Goal: Find specific page/section: Find specific page/section

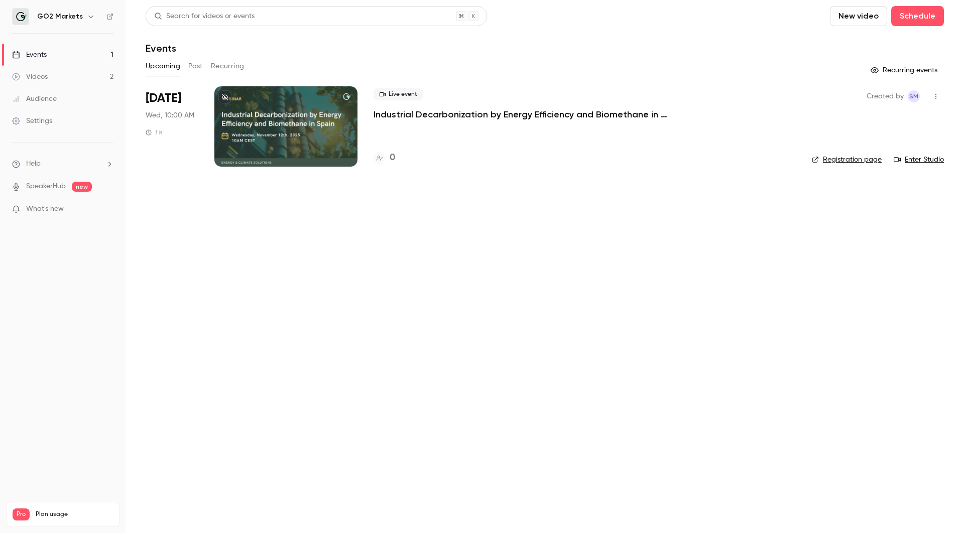
click at [193, 65] on button "Past" at bounding box center [195, 66] width 15 height 16
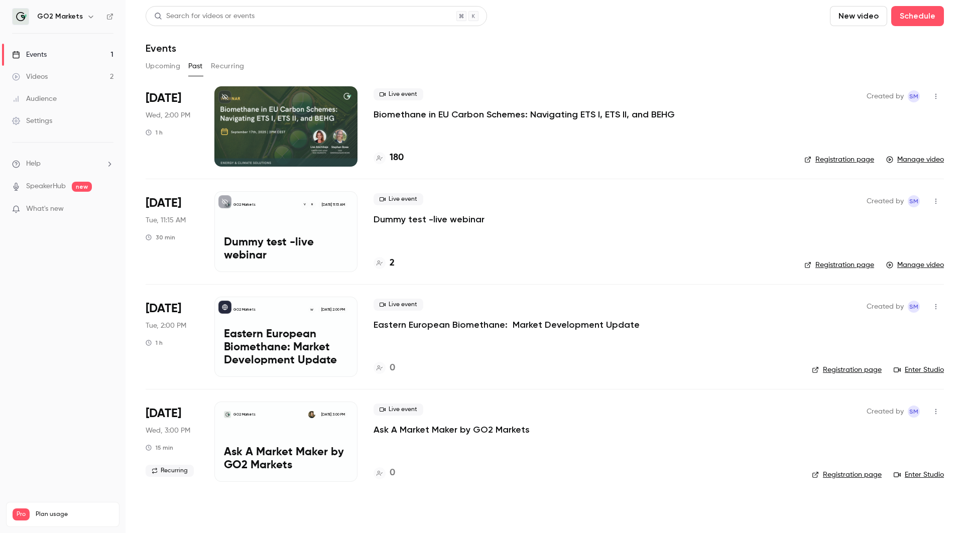
click at [284, 108] on div at bounding box center [285, 126] width 143 height 80
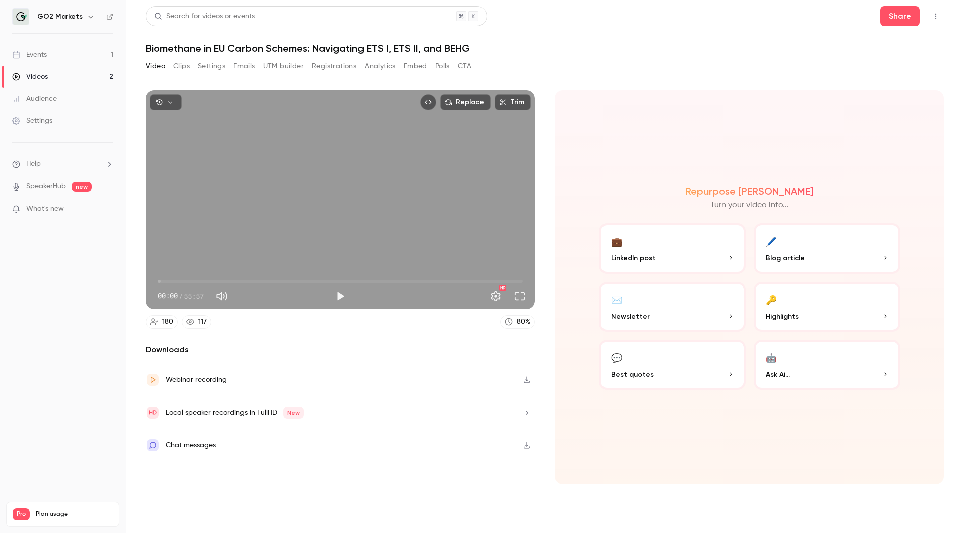
click at [789, 258] on span "Blog article" at bounding box center [785, 258] width 39 height 11
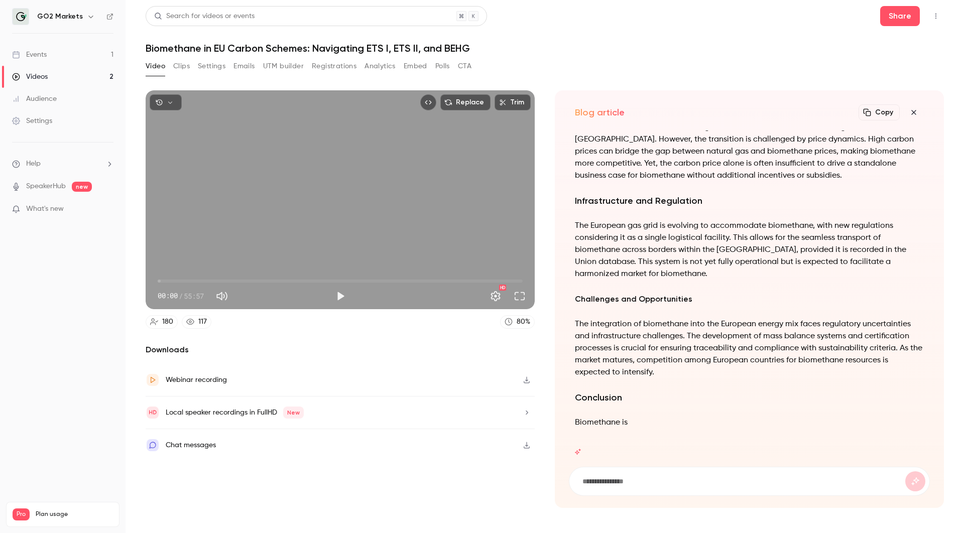
click at [609, 65] on div "Video Clips Settings Emails UTM builder Registrations Analytics Embed Polls CTA" at bounding box center [545, 68] width 799 height 20
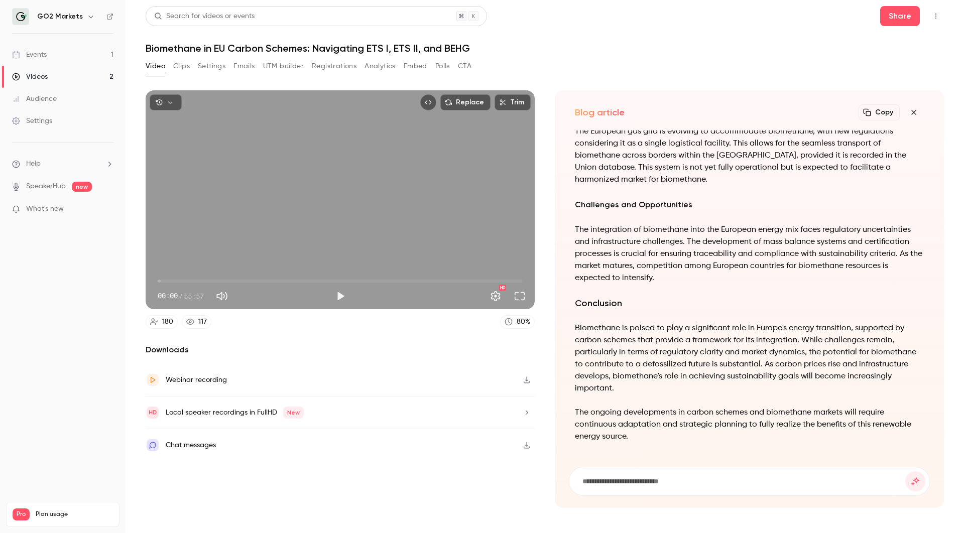
click at [713, 318] on div "Biomethane and European Carbon Schemes: Navigating the Future Biomethane is inc…" at bounding box center [749, 37] width 349 height 836
click at [913, 113] on icon "button" at bounding box center [914, 112] width 12 height 8
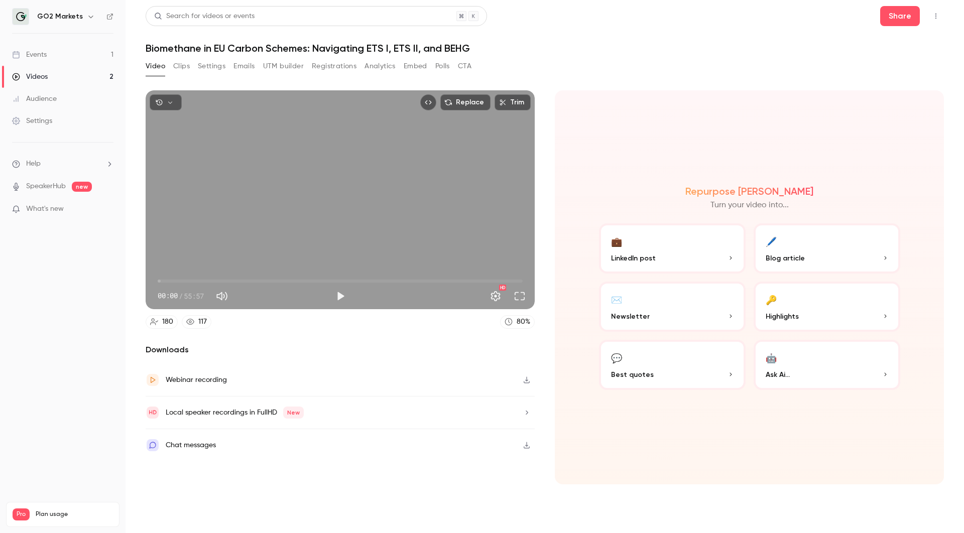
click at [84, 53] on link "Events 1" at bounding box center [63, 55] width 126 height 22
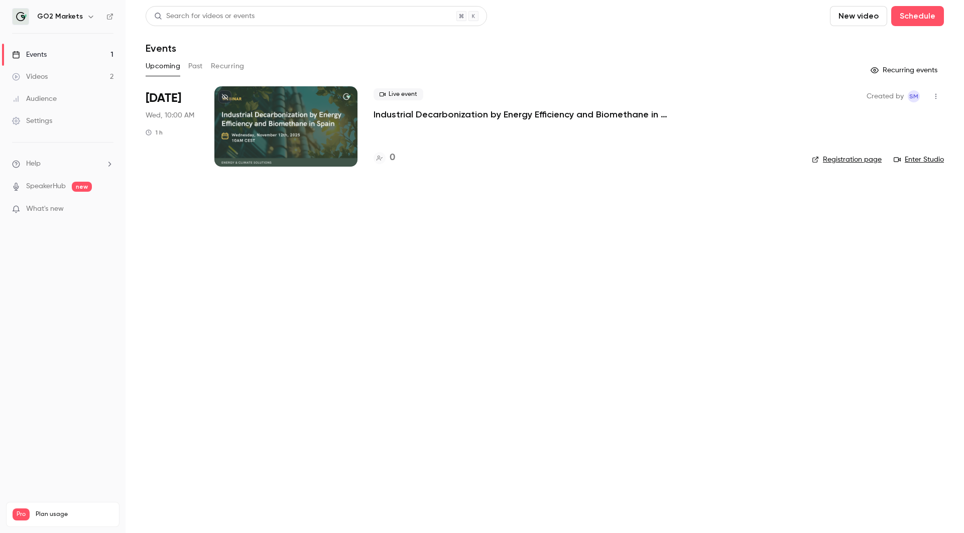
click at [313, 99] on div at bounding box center [285, 126] width 143 height 80
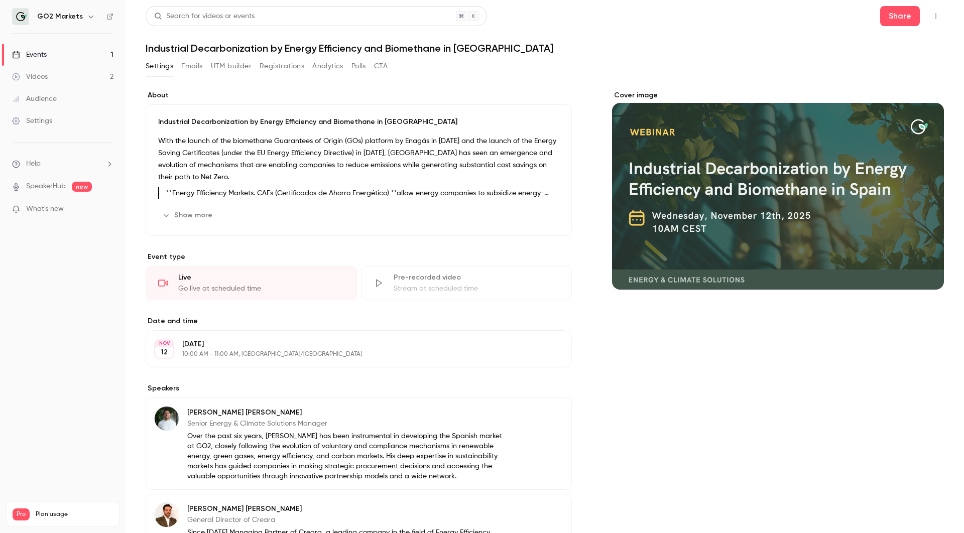
click at [571, 87] on div "About Industrial Decarbonization by Energy Efficiency and Biomethane in [GEOGRA…" at bounding box center [545, 388] width 799 height 620
